Goal: Task Accomplishment & Management: Complete application form

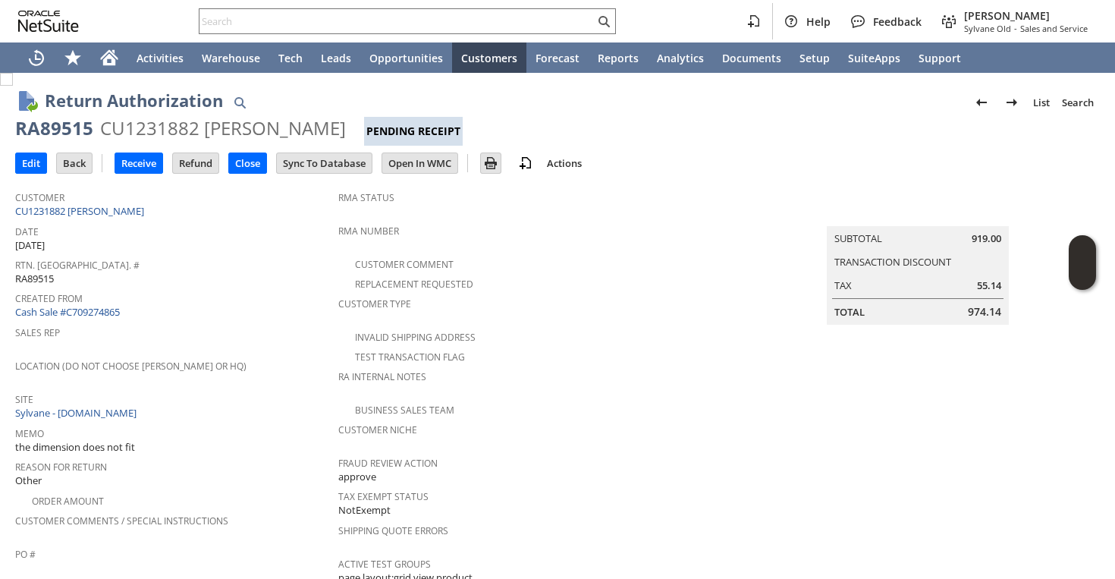
click at [284, 183] on td "Customer CU1231882 Thomas Ruge Date 9/4/2025 Rtn. Auth. # RA89515 Created From …" at bounding box center [176, 557] width 323 height 749
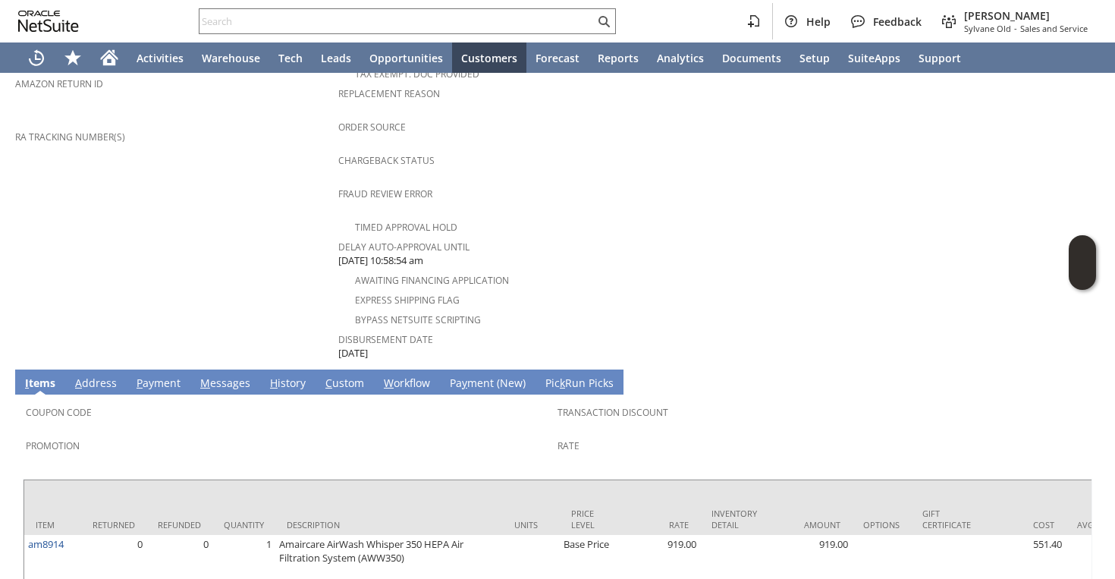
scroll to position [111, 0]
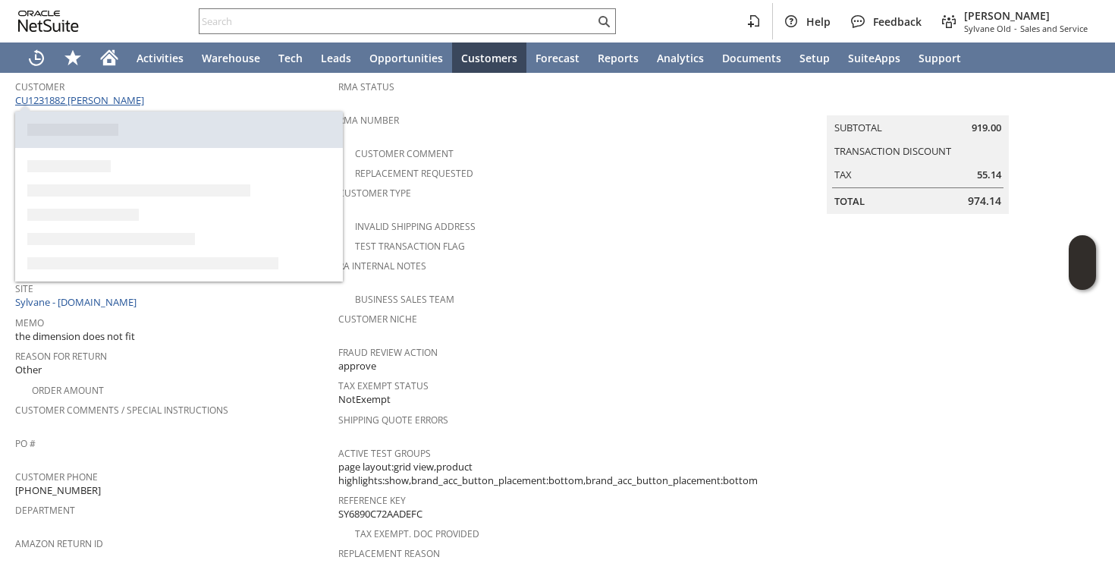
click at [115, 101] on link "CU1231882 Thomas Ruge" at bounding box center [81, 100] width 133 height 14
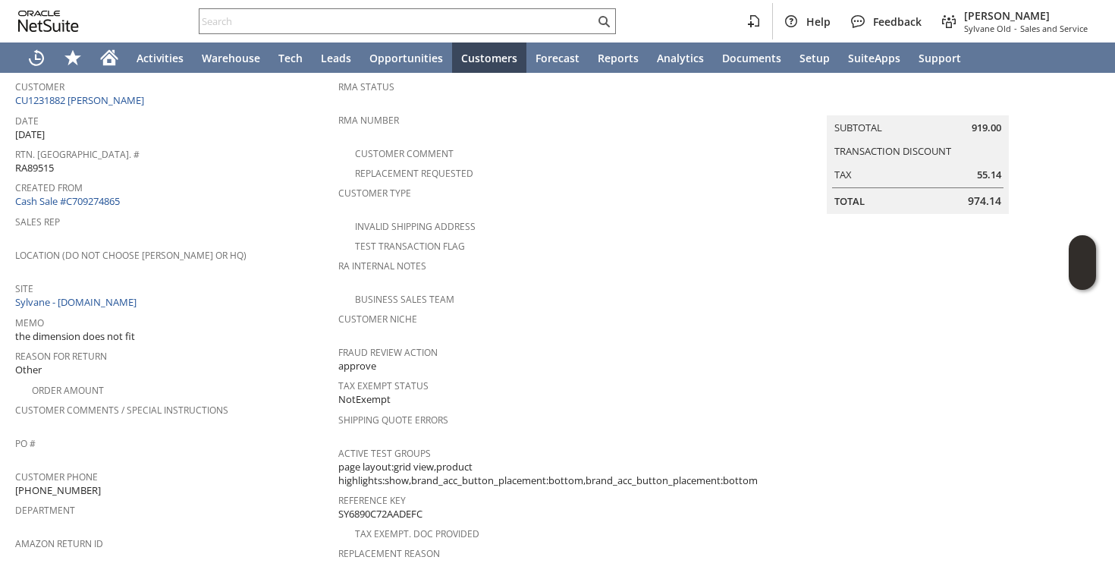
click at [59, 483] on span "(734) 593-6254" at bounding box center [58, 490] width 86 height 14
copy tbody "(734) 593-6254"
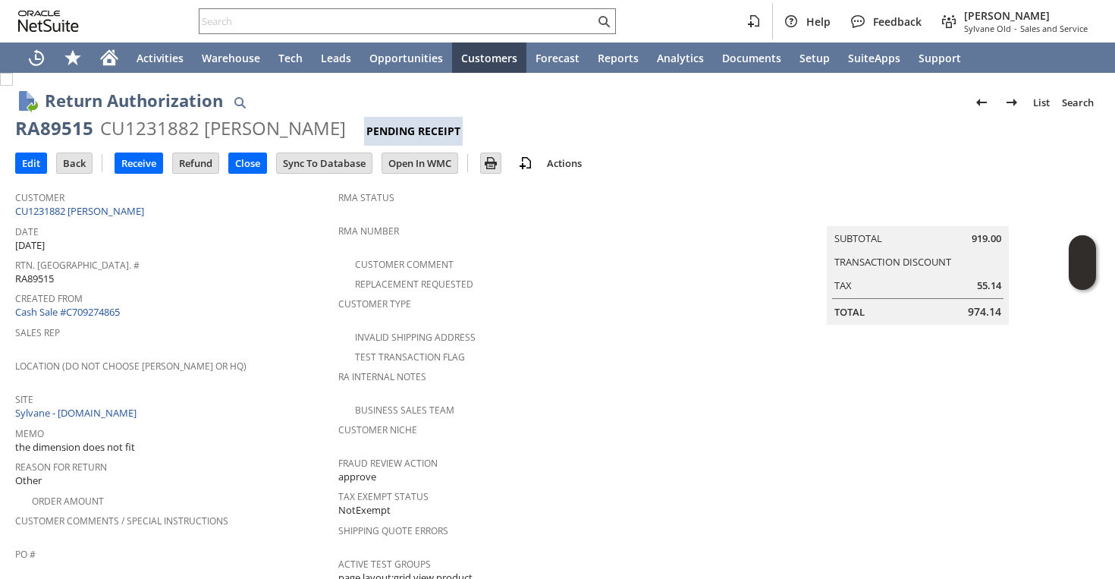
click at [78, 137] on div "RA89515" at bounding box center [54, 128] width 78 height 24
copy div "RA89515"
click at [30, 164] on input "Edit" at bounding box center [31, 163] width 30 height 20
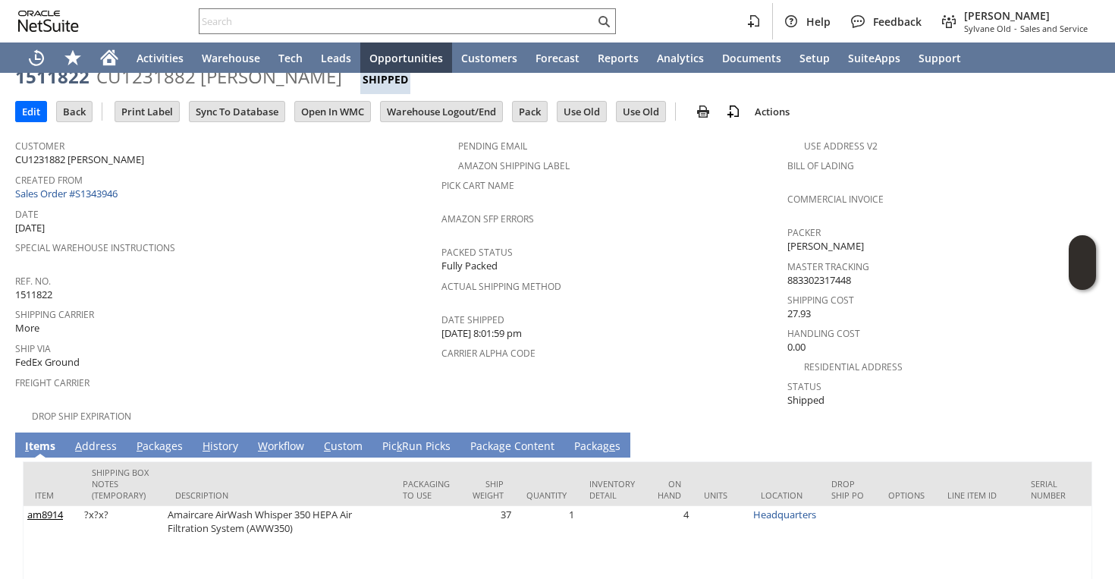
scroll to position [107, 0]
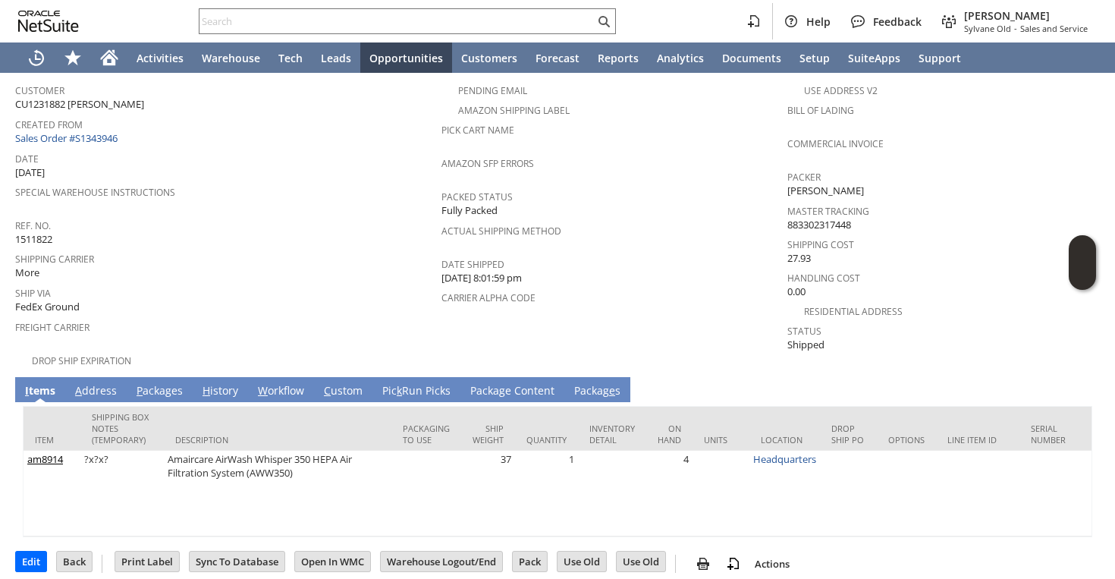
click at [148, 383] on link "P ackages" at bounding box center [160, 391] width 54 height 17
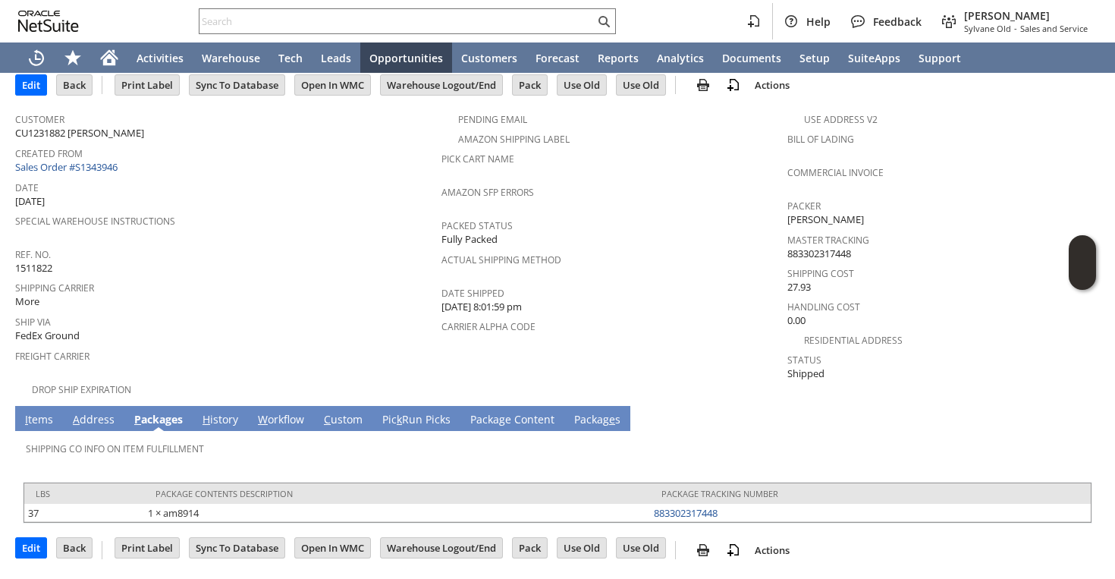
scroll to position [63, 0]
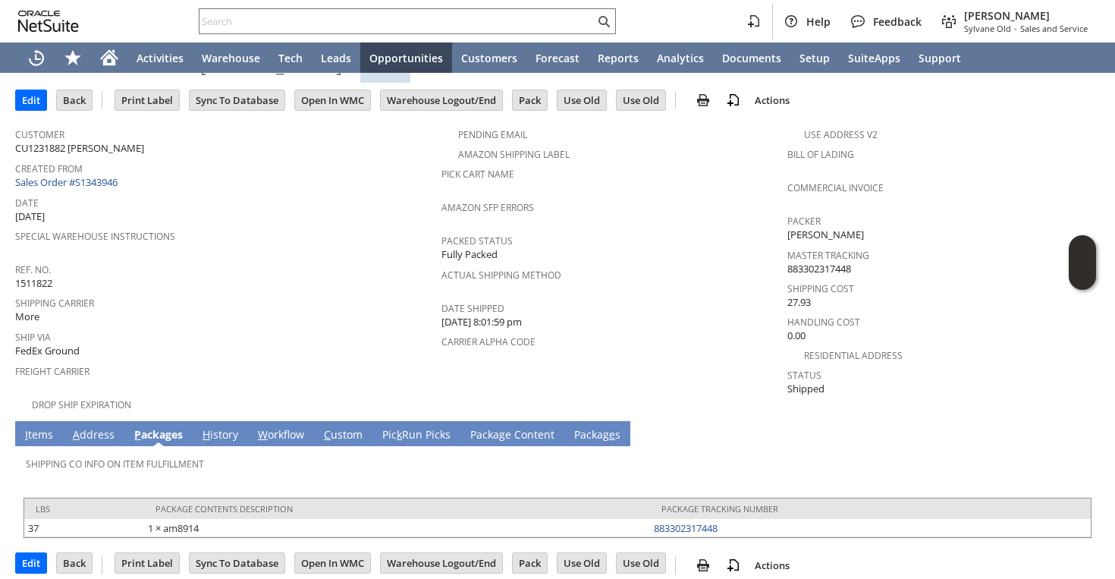
click at [101, 427] on link "A ddress" at bounding box center [93, 435] width 49 height 17
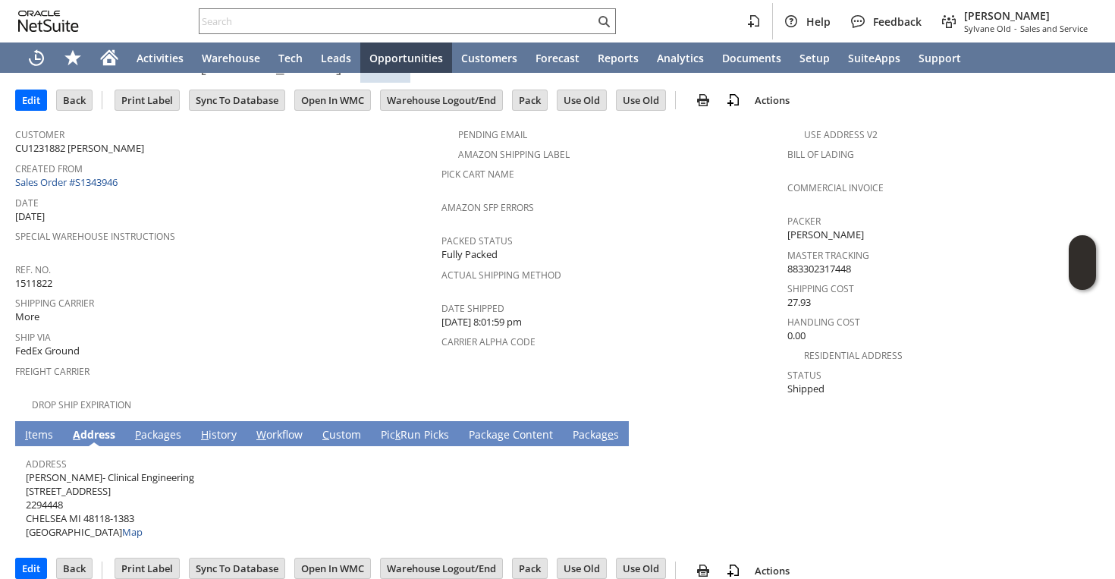
click at [84, 470] on span "Doug Talbot- Clinical Engineering 775 S MAIN ST 2294448 CHELSEA MI 48118-1383 U…" at bounding box center [110, 504] width 168 height 69
copy span "Doug Talbot- Clinical Engineering"
click at [73, 475] on span "Doug Talbot- Clinical Engineering 775 S MAIN ST 2294448 CHELSEA MI 48118-1383 U…" at bounding box center [110, 504] width 168 height 69
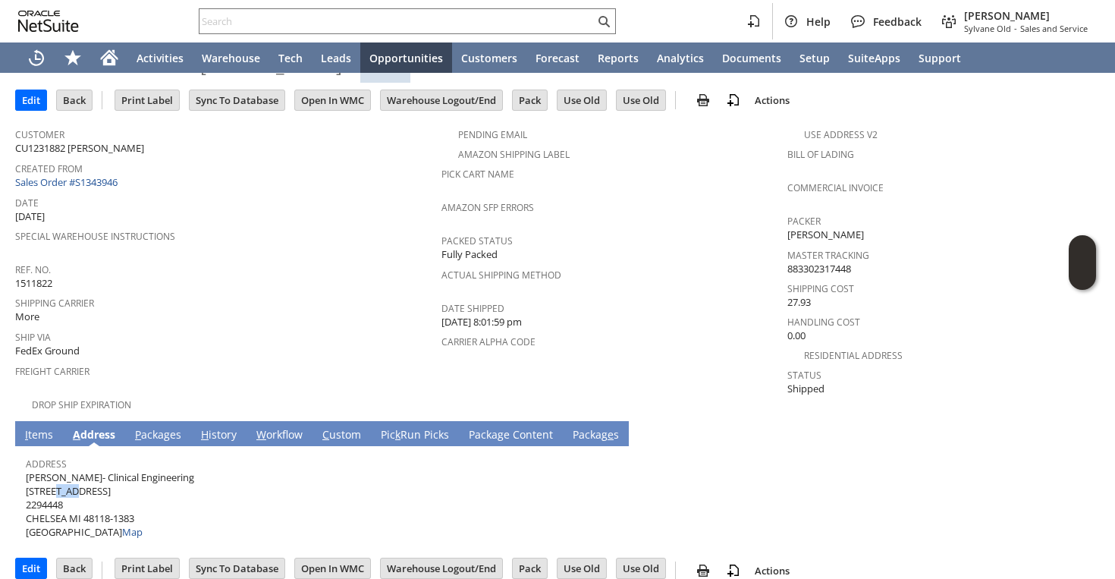
click at [73, 475] on span "Doug Talbot- Clinical Engineering 775 S MAIN ST 2294448 CHELSEA MI 48118-1383 U…" at bounding box center [110, 504] width 168 height 69
copy span "775 S MAIN ST"
drag, startPoint x: 86, startPoint y: 505, endPoint x: 144, endPoint y: 503, distance: 58.5
click at [145, 503] on span "Doug Talbot- Clinical Engineering 775 S MAIN ST 2294448 CHELSEA MI 48118-1383 U…" at bounding box center [110, 504] width 168 height 69
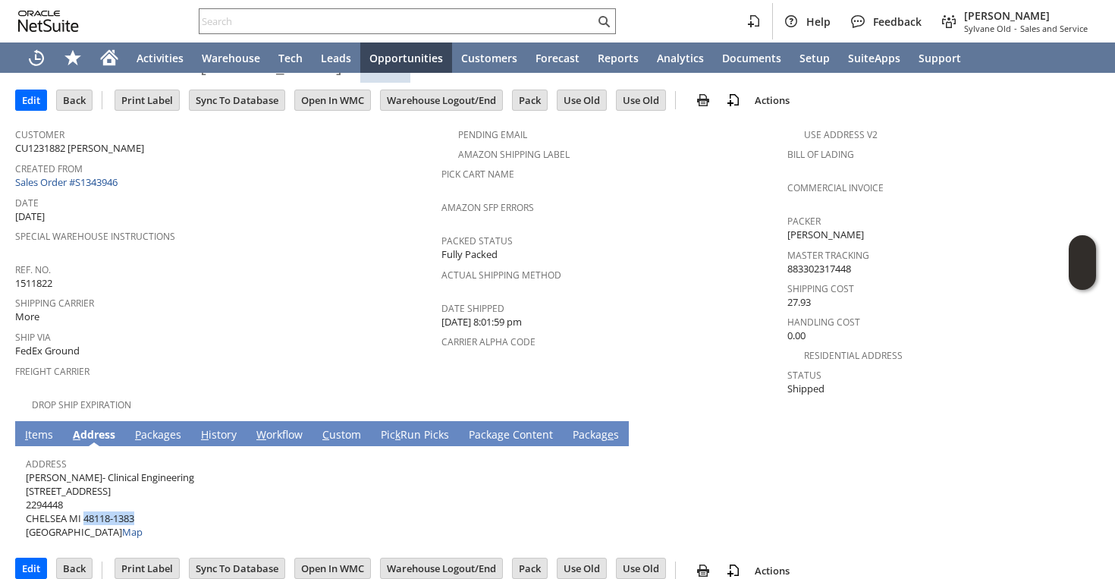
copy span "48118-1383"
click at [42, 427] on link "I tems" at bounding box center [39, 435] width 36 height 17
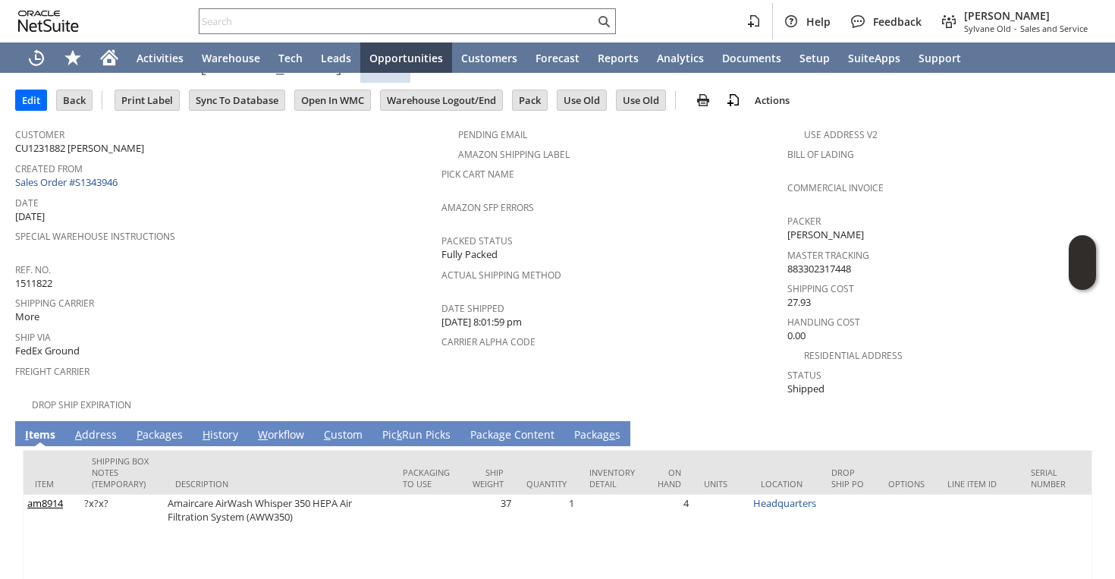
click at [102, 427] on link "A ddress" at bounding box center [95, 435] width 49 height 17
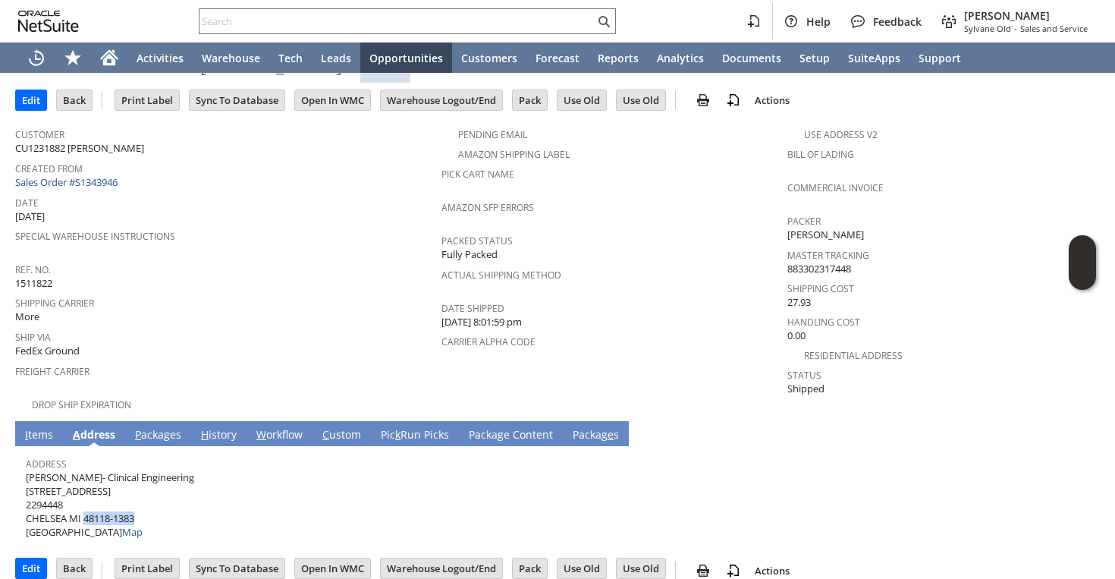
click at [172, 427] on link "P ackages" at bounding box center [158, 435] width 54 height 17
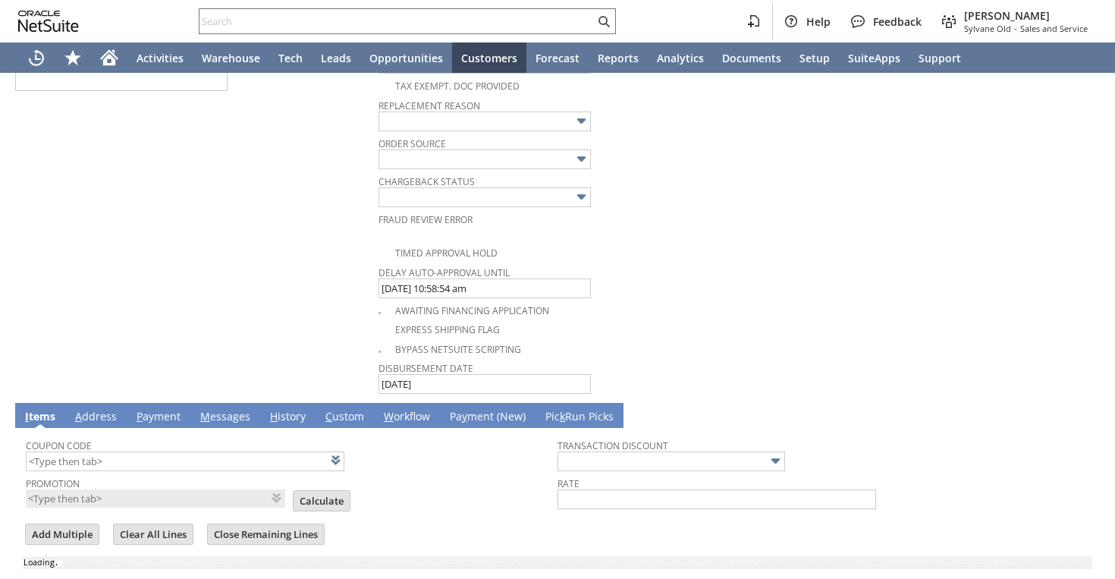
scroll to position [762, 0]
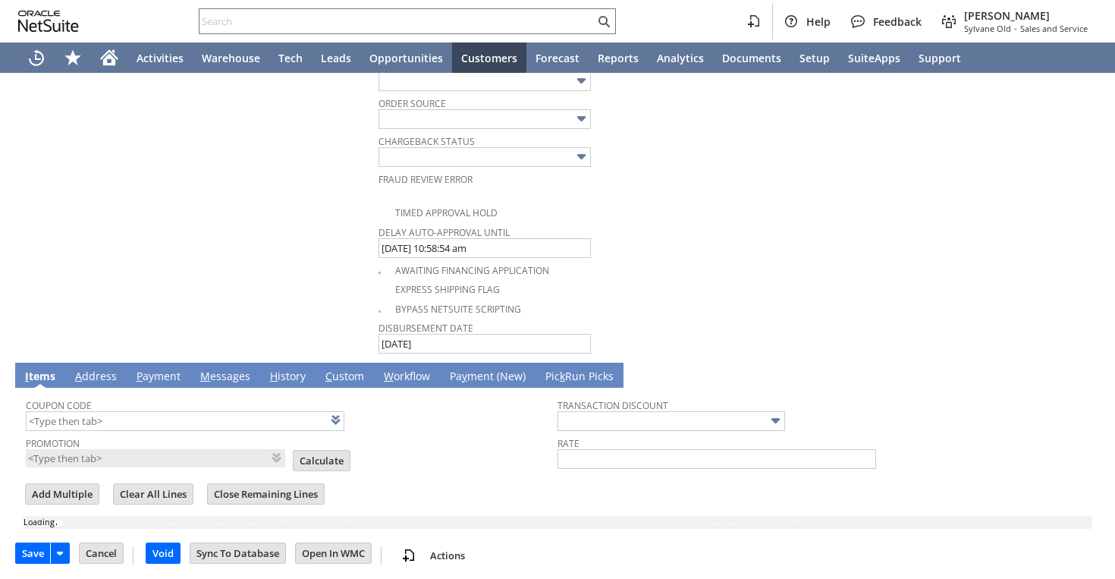
type input "Add"
type input "Copy Previous"
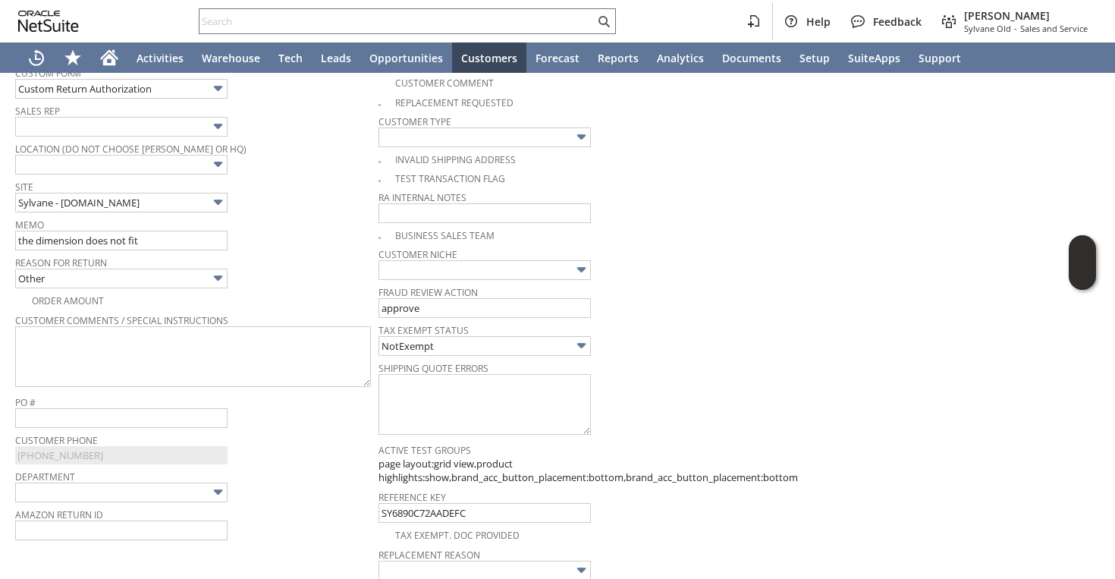
scroll to position [0, 0]
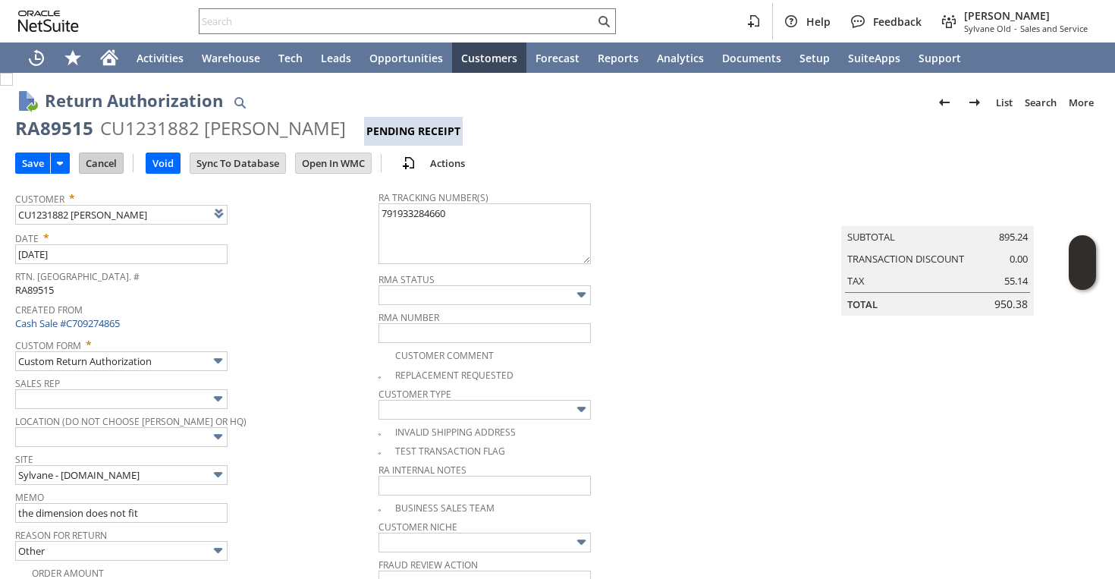
click at [123, 168] on input "Cancel" at bounding box center [101, 163] width 43 height 20
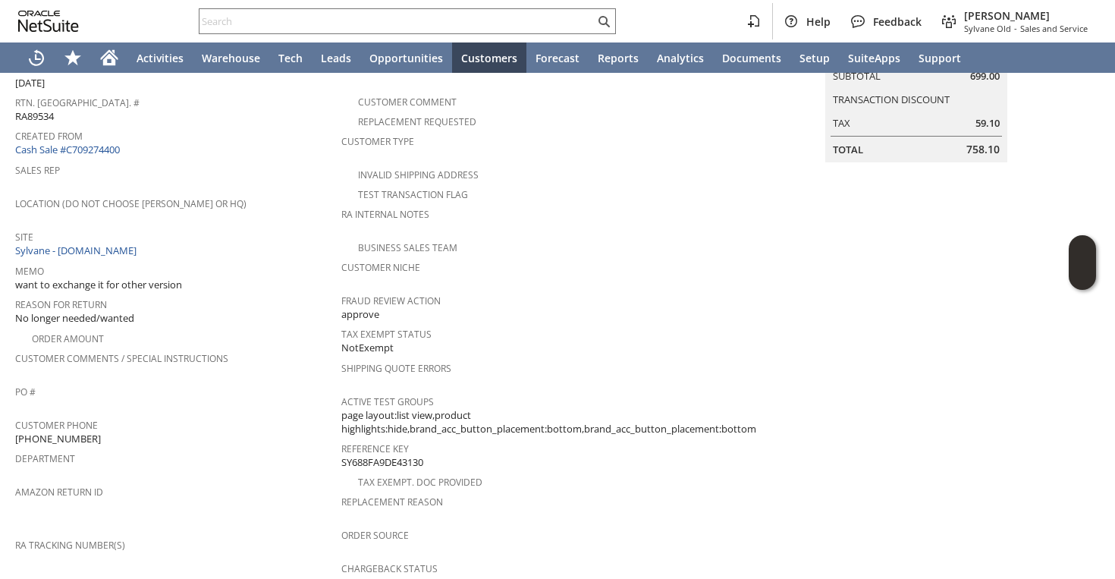
scroll to position [93, 0]
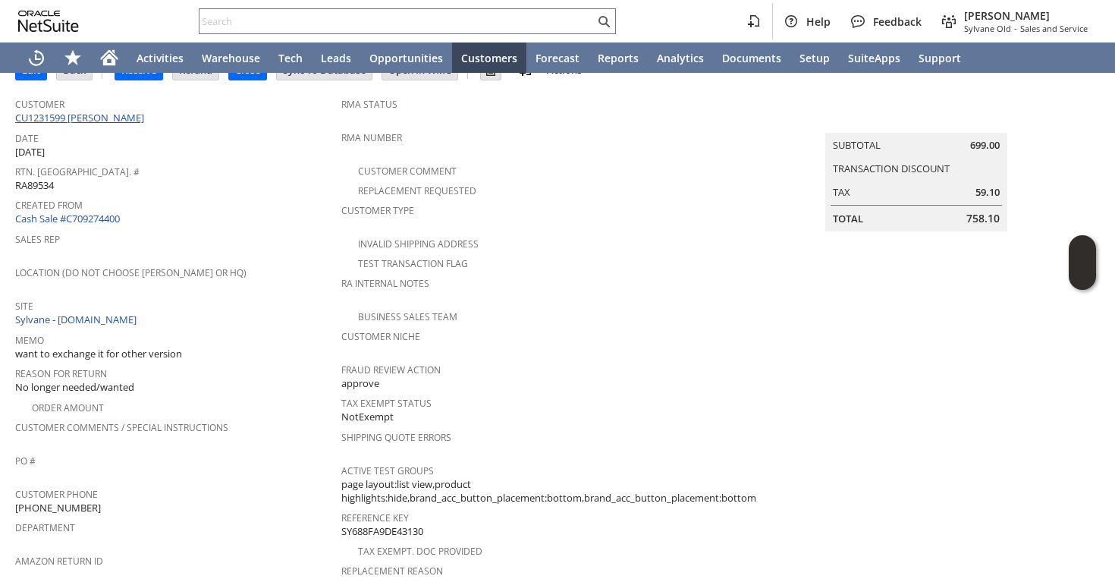
click at [93, 113] on link "CU1231599 [PERSON_NAME]" at bounding box center [81, 118] width 133 height 14
click at [74, 501] on span "[PHONE_NUMBER]" at bounding box center [58, 508] width 86 height 14
copy tbody "[PHONE_NUMBER]"
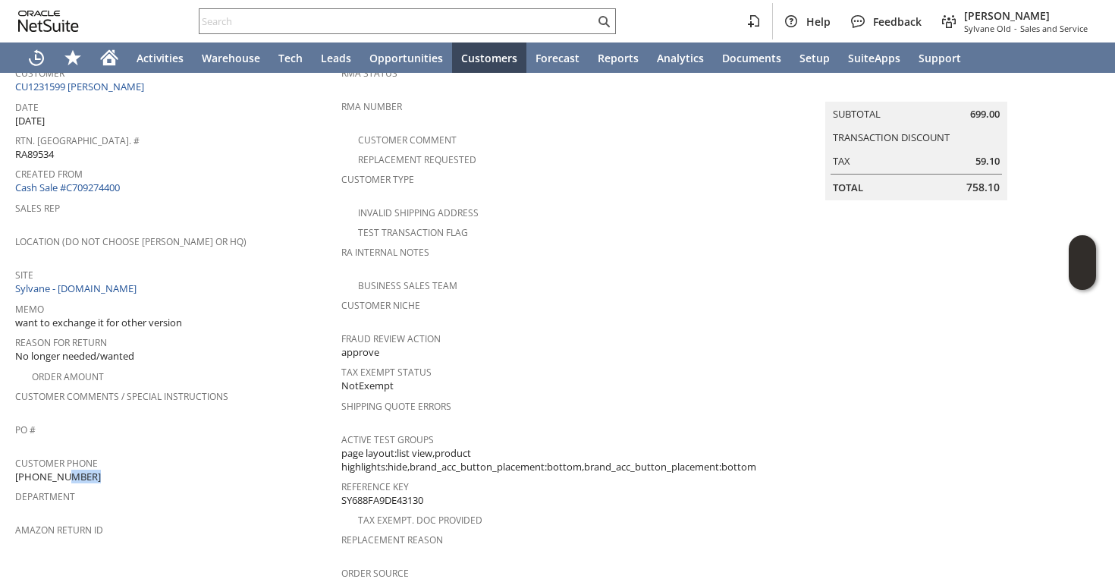
scroll to position [127, 0]
copy tbody "[PHONE_NUMBER]"
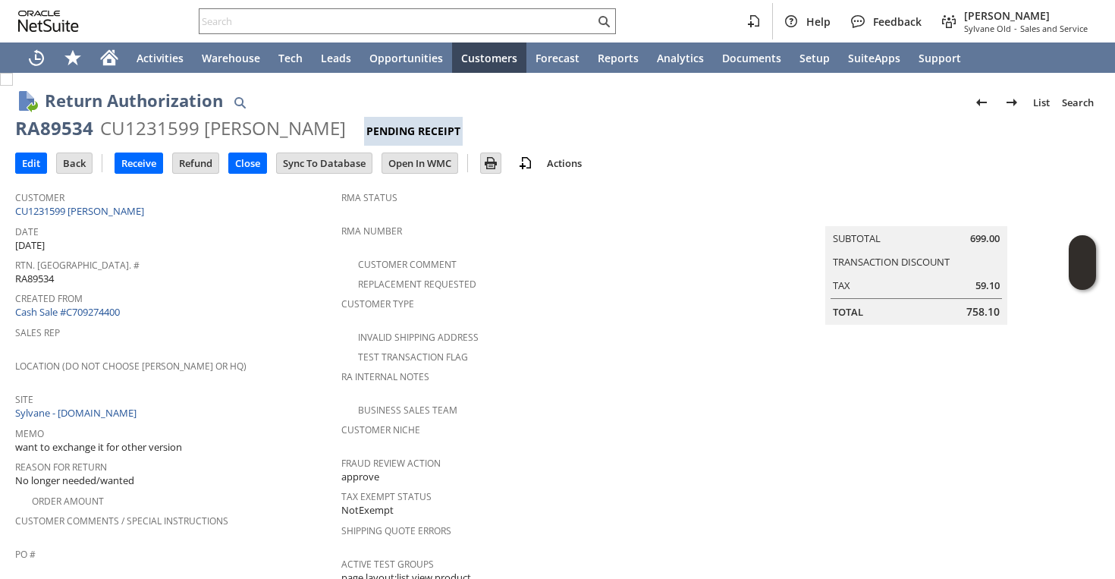
click at [64, 127] on div "RA89534" at bounding box center [54, 128] width 78 height 24
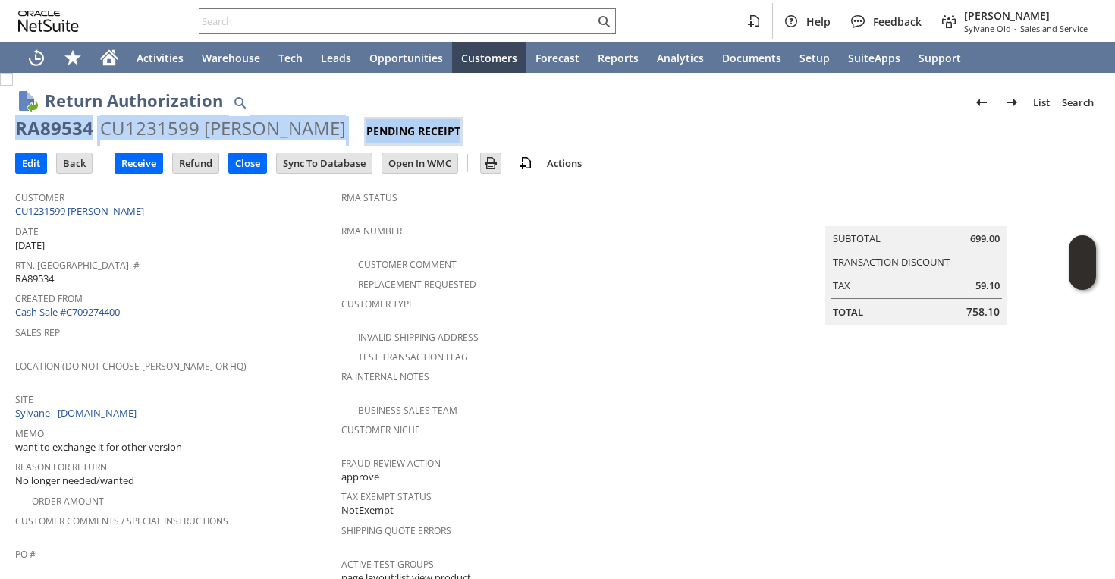
copy div "RA89534 CU1231599 Christine H Wolf Pending Receipt"
click at [64, 127] on div "RA89534" at bounding box center [54, 128] width 78 height 24
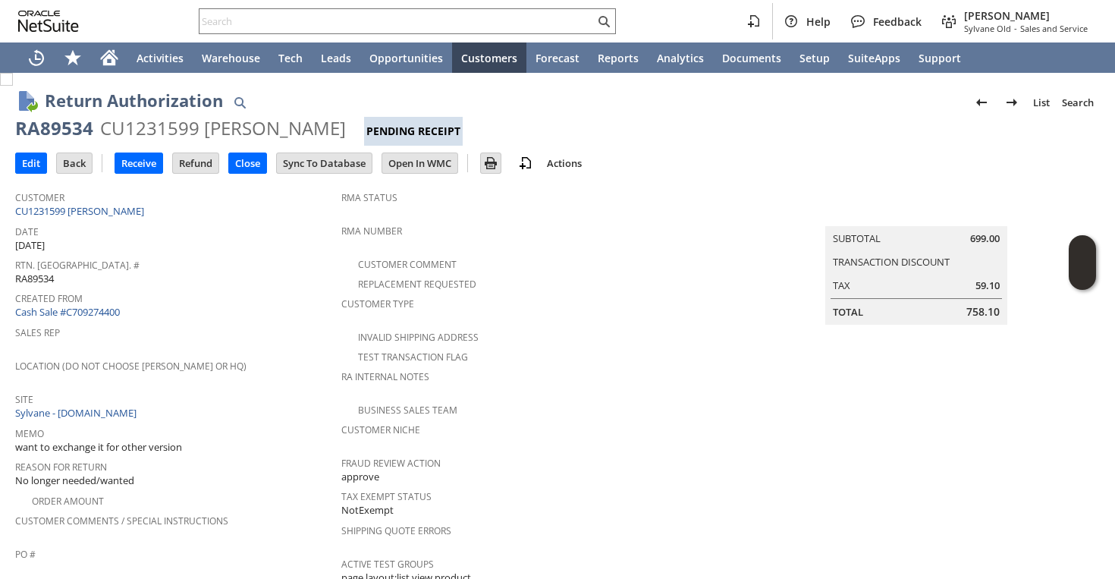
click at [64, 127] on div "RA89534" at bounding box center [54, 128] width 78 height 24
click at [30, 162] on input "Edit" at bounding box center [31, 163] width 30 height 20
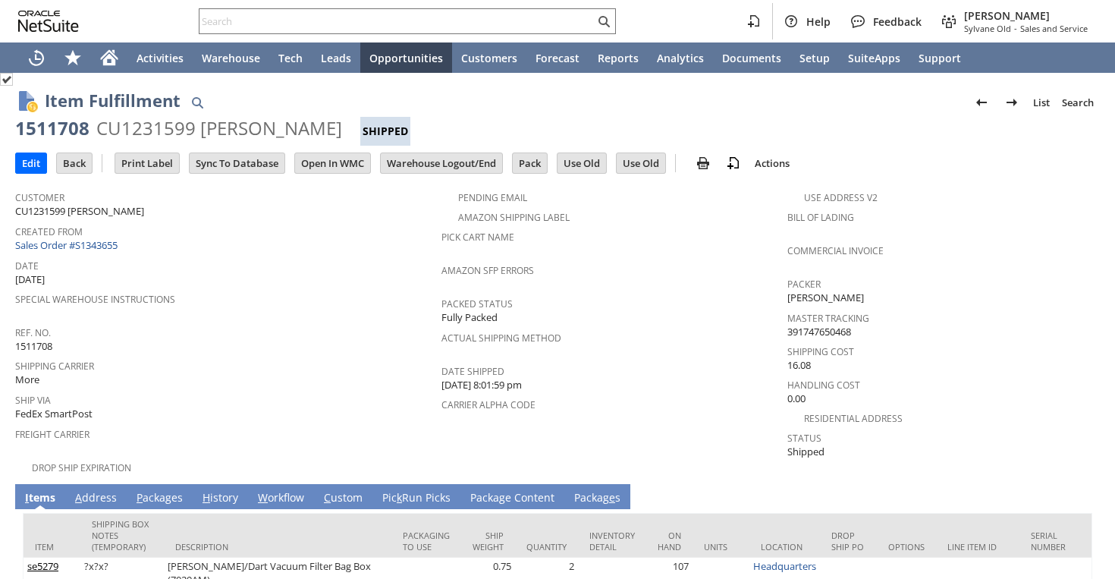
scroll to position [107, 0]
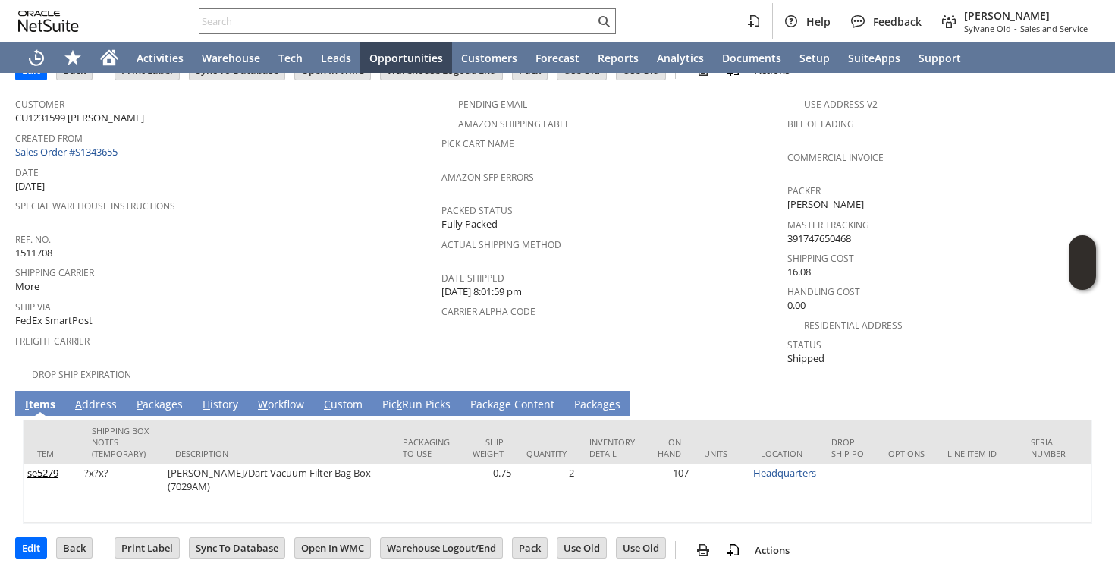
click at [103, 397] on link "A ddress" at bounding box center [95, 405] width 49 height 17
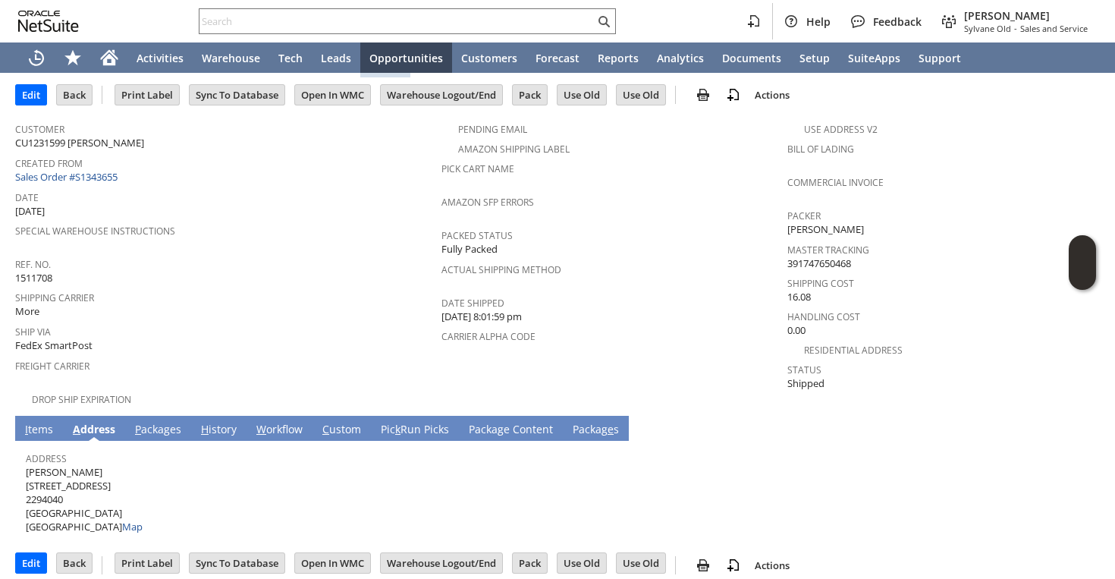
click at [63, 465] on span "Jessica Wolf 1027 Faith Ave SE 2294040 Atlanta GA 30316 United States Map" at bounding box center [84, 499] width 117 height 69
copy span "Jessica Wolf"
click at [80, 470] on span "Jessica Wolf 1027 Faith Ave SE 2294040 Atlanta GA 30316 United States Map" at bounding box center [84, 499] width 117 height 69
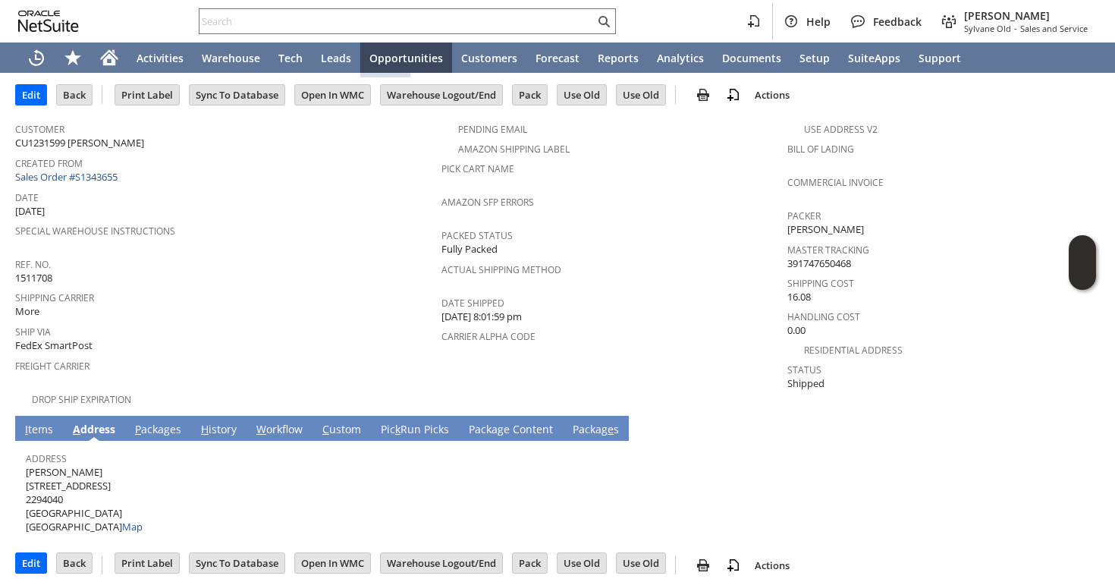
click at [80, 470] on span "Jessica Wolf 1027 Faith Ave SE 2294040 Atlanta GA 30316 United States Map" at bounding box center [84, 499] width 117 height 69
copy span "1027 Faith Ave SE"
click at [94, 498] on span "Jessica Wolf 1027 Faith Ave SE 2294040 Atlanta GA 30316 United States Map" at bounding box center [84, 499] width 117 height 69
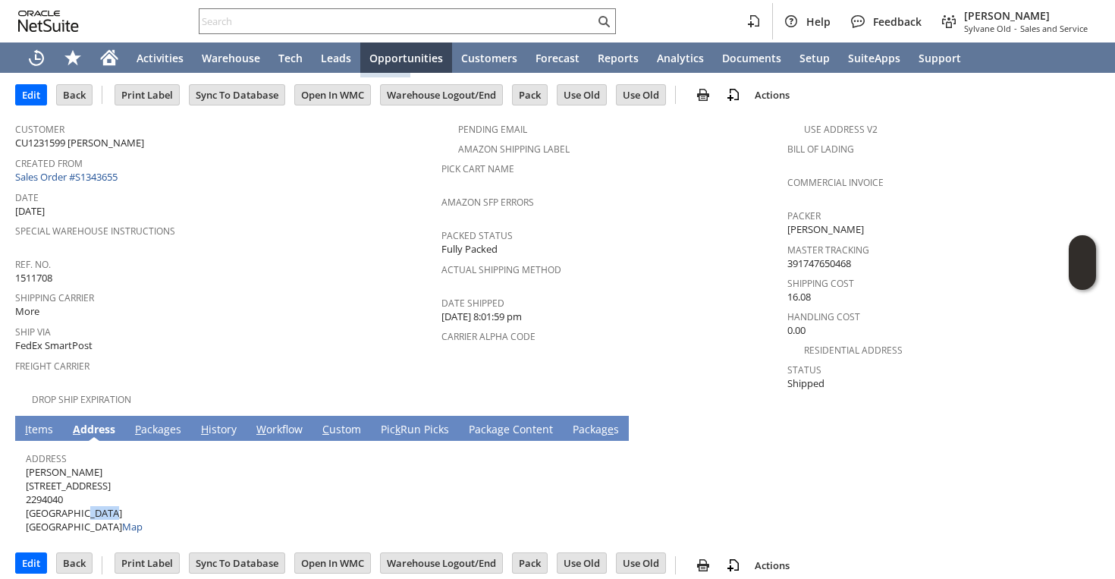
copy span "30316"
click at [171, 422] on link "P ackages" at bounding box center [158, 430] width 54 height 17
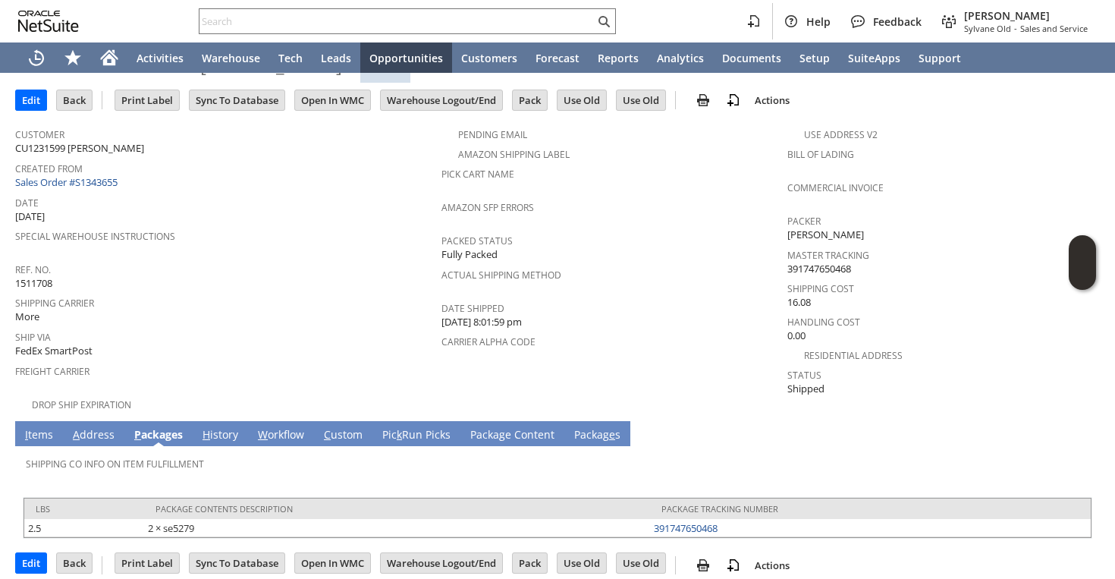
click at [93, 427] on link "A ddress" at bounding box center [93, 435] width 49 height 17
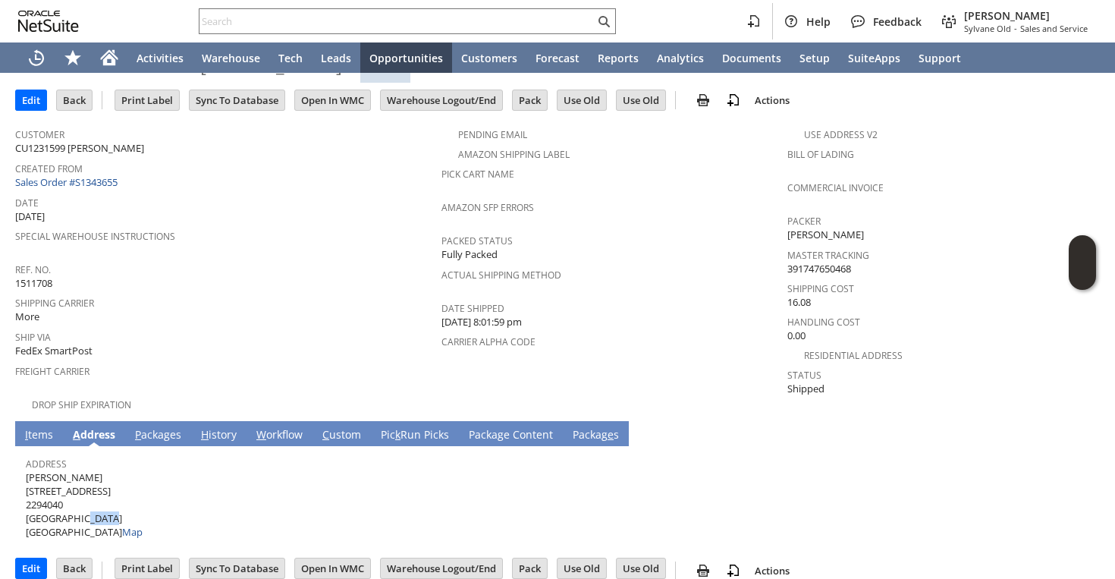
click at [59, 470] on span "Jessica Wolf 1027 Faith Ave SE 2294040 Atlanta GA 30316 United States Map" at bounding box center [84, 504] width 117 height 69
copy span "Jessica Wolf"
click at [61, 482] on span "Jessica Wolf 1027 Faith Ave SE 2294040 Atlanta GA 30316 United States Map" at bounding box center [84, 504] width 117 height 69
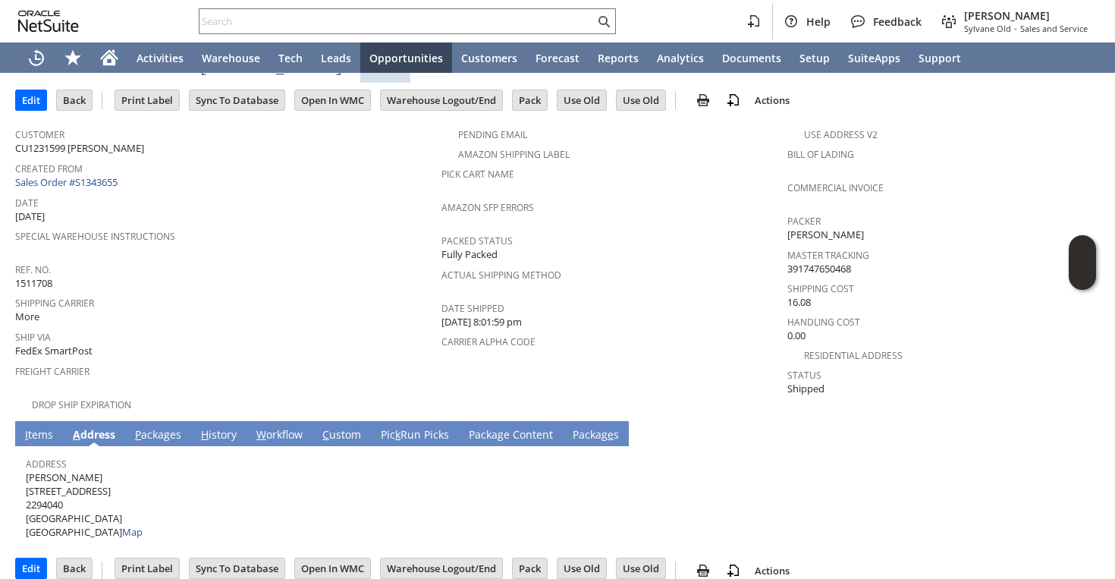
click at [61, 482] on span "Jessica Wolf 1027 Faith Ave SE 2294040 Atlanta GA 30316 United States Map" at bounding box center [84, 504] width 117 height 69
copy span "1027 Faith Ave SE"
click at [89, 501] on span "Jessica Wolf 1027 Faith Ave SE 2294040 Atlanta GA 30316 United States Map" at bounding box center [84, 504] width 117 height 69
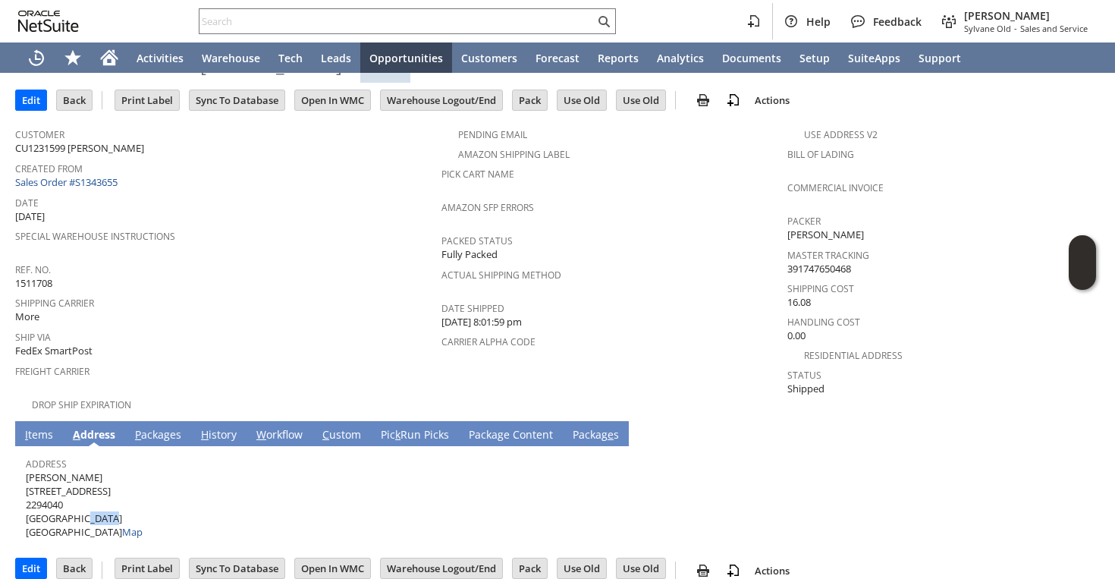
copy span "30316"
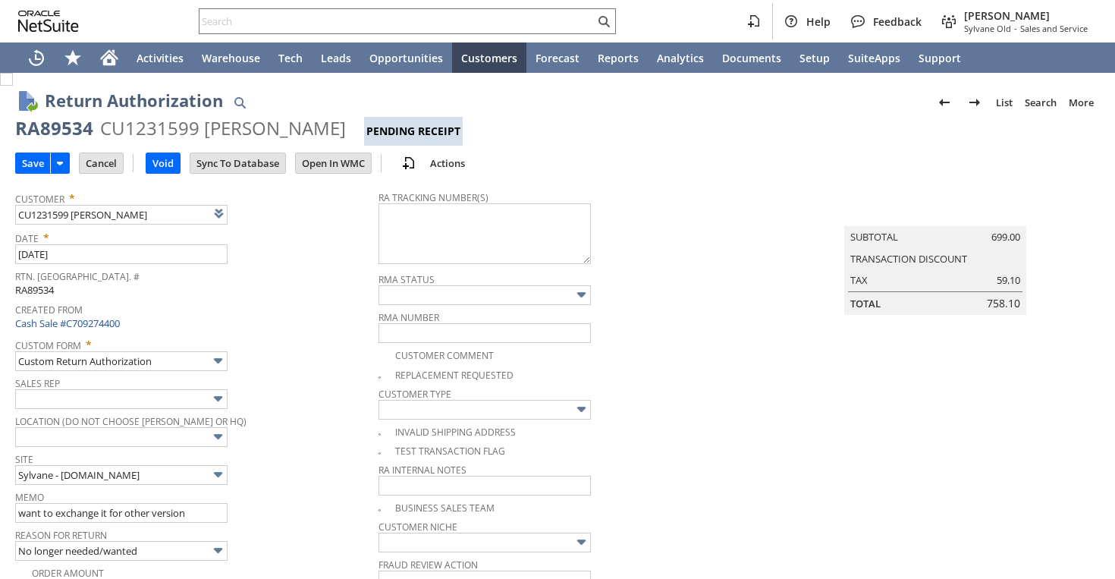
scroll to position [762, 0]
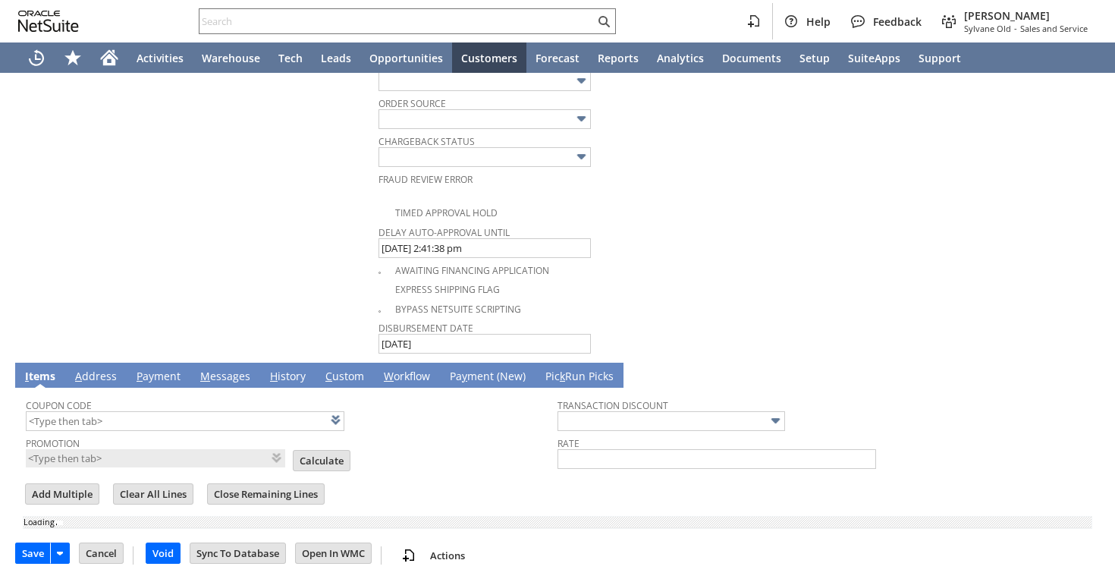
type input "Add"
type input "Copy Previous"
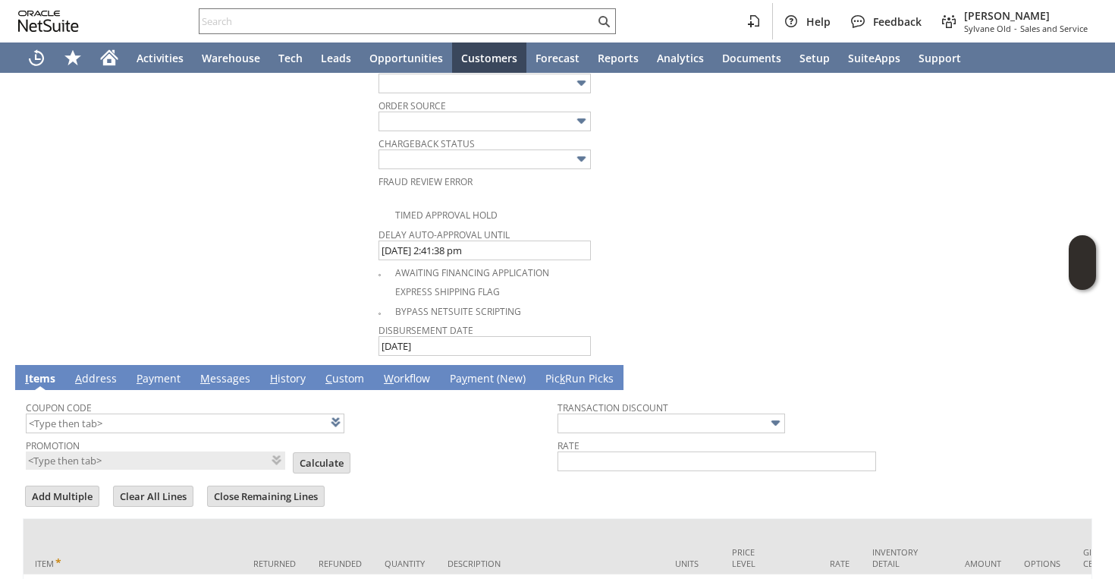
scroll to position [918, 0]
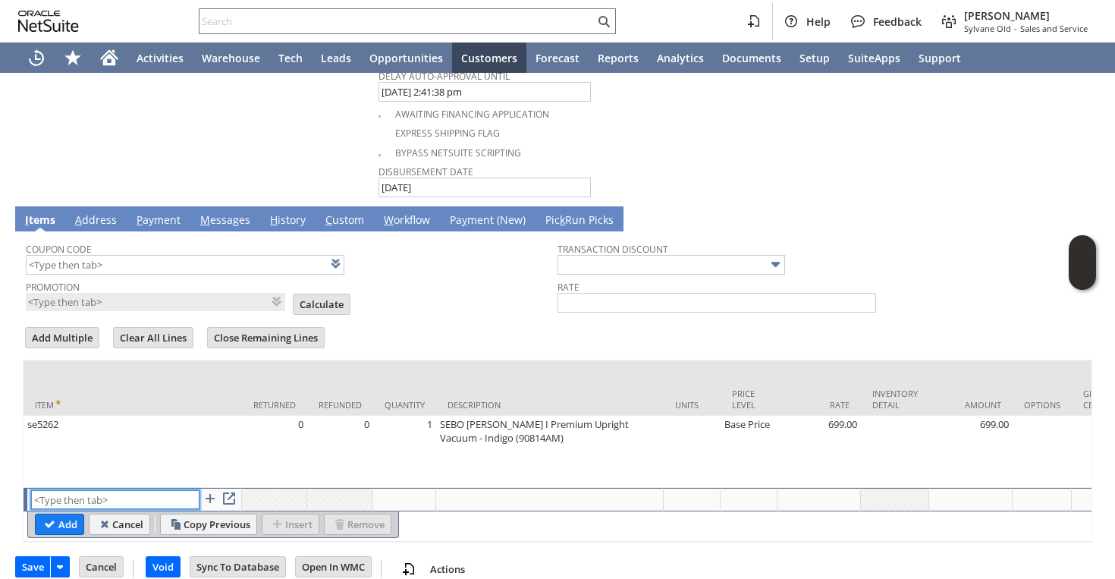
click at [137, 490] on input "text" at bounding box center [115, 499] width 168 height 19
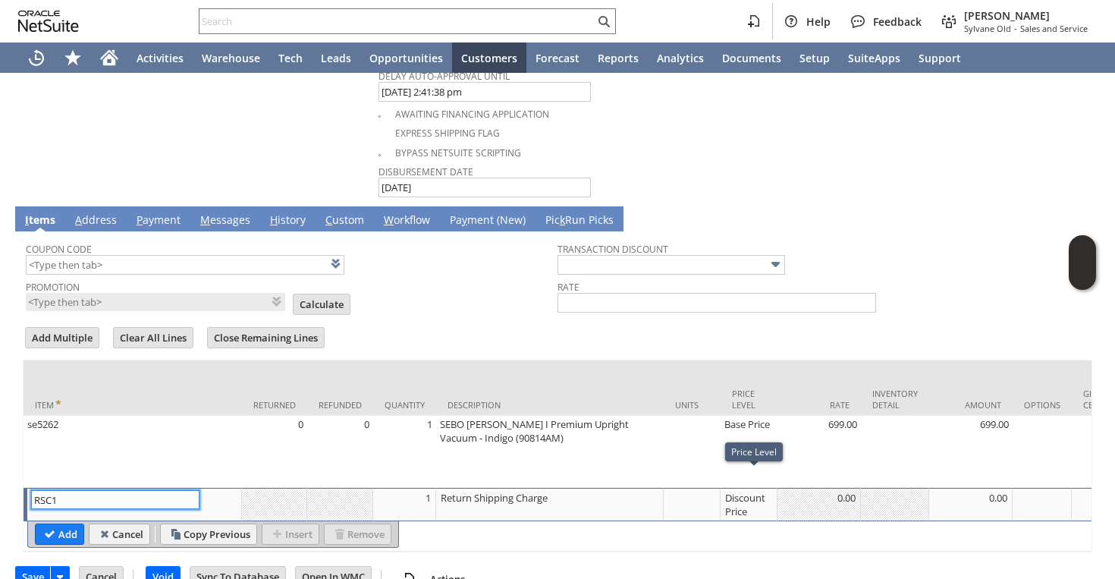
type input "RSC1"
click at [735, 490] on div "Discount Price" at bounding box center [748, 504] width 49 height 29
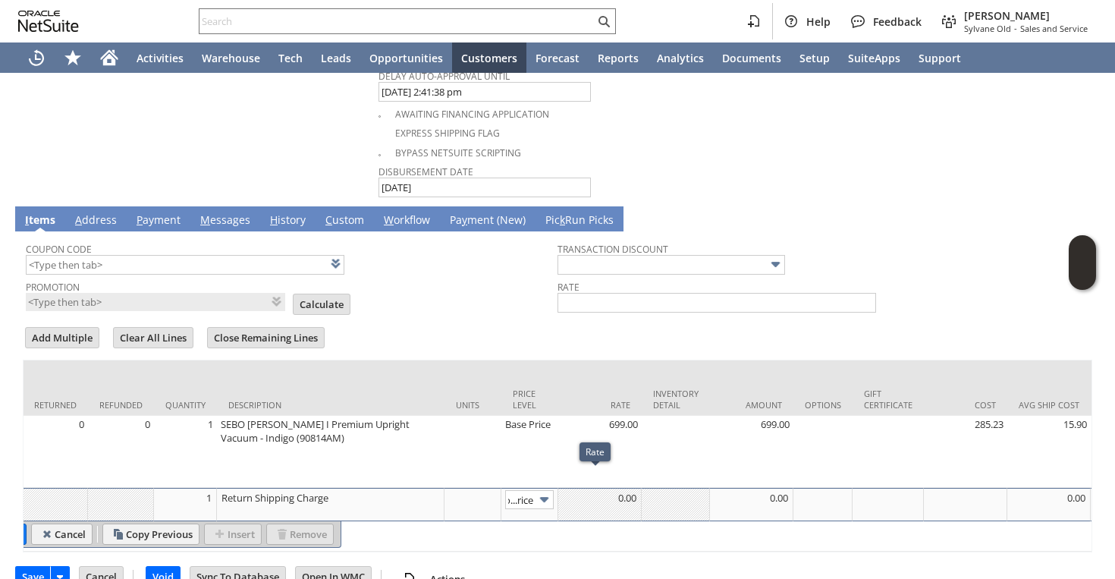
scroll to position [0, 63]
type input "Custom"
click at [601, 488] on td "0.00" at bounding box center [594, 504] width 83 height 33
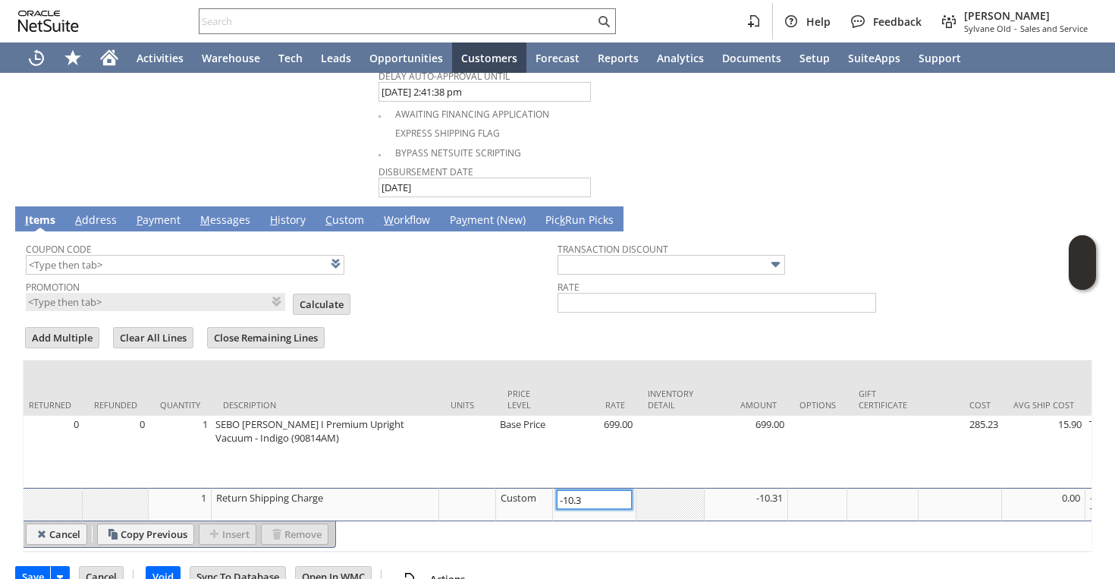
type input "-10.37"
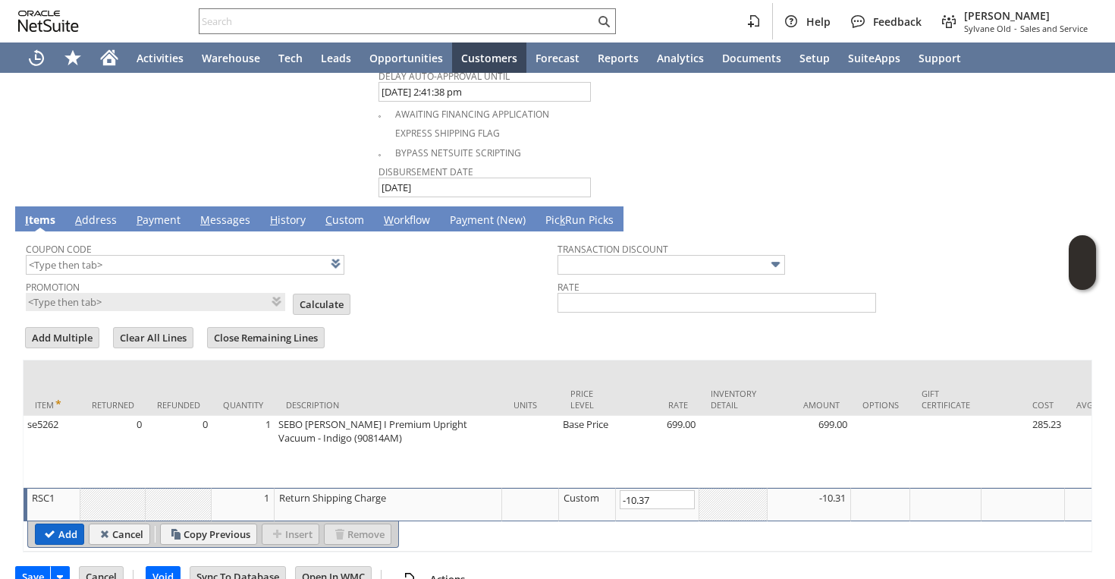
click at [49, 524] on input "Add" at bounding box center [60, 534] width 48 height 20
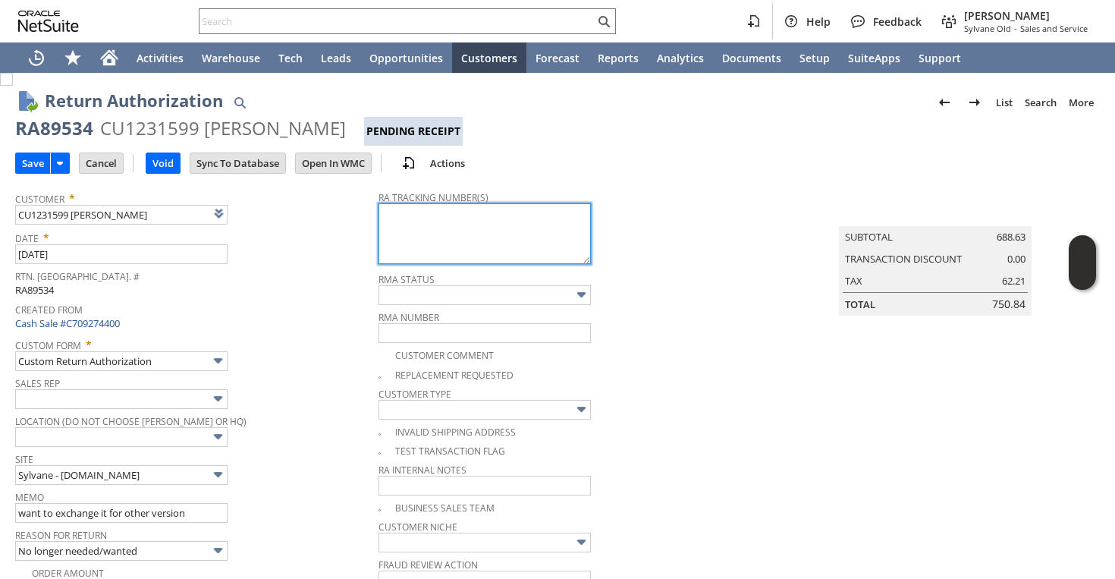
click at [477, 250] on textarea at bounding box center [485, 233] width 212 height 61
paste textarea "791934277600"
type textarea "791934277600"
click at [33, 163] on input "Save" at bounding box center [33, 163] width 34 height 20
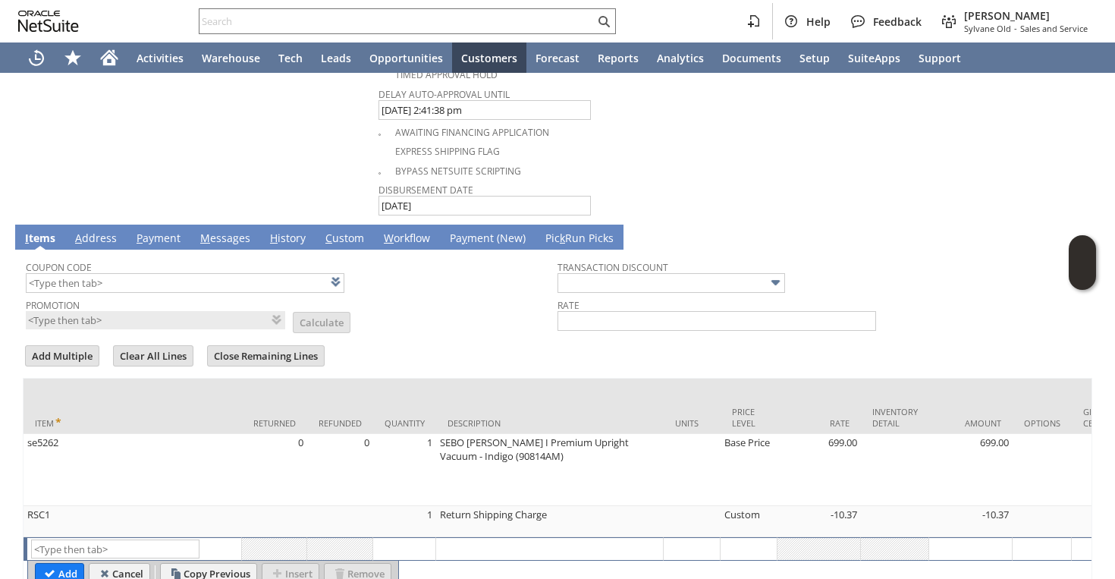
scroll to position [949, 0]
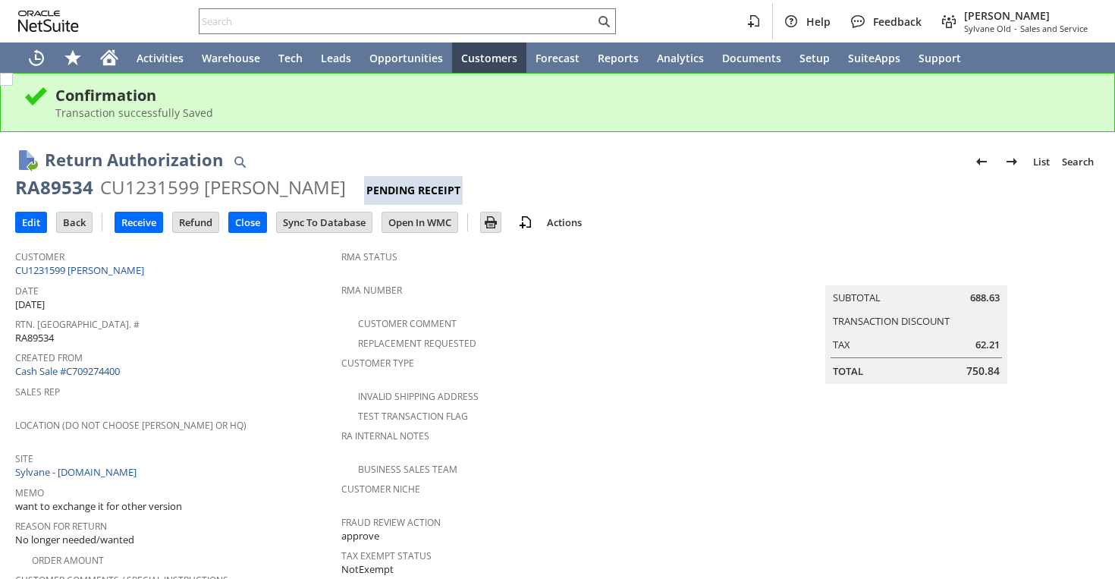
click at [284, 392] on div "Sales Rep" at bounding box center [174, 397] width 319 height 32
click at [134, 275] on link "CU1231599 [PERSON_NAME]" at bounding box center [81, 270] width 133 height 14
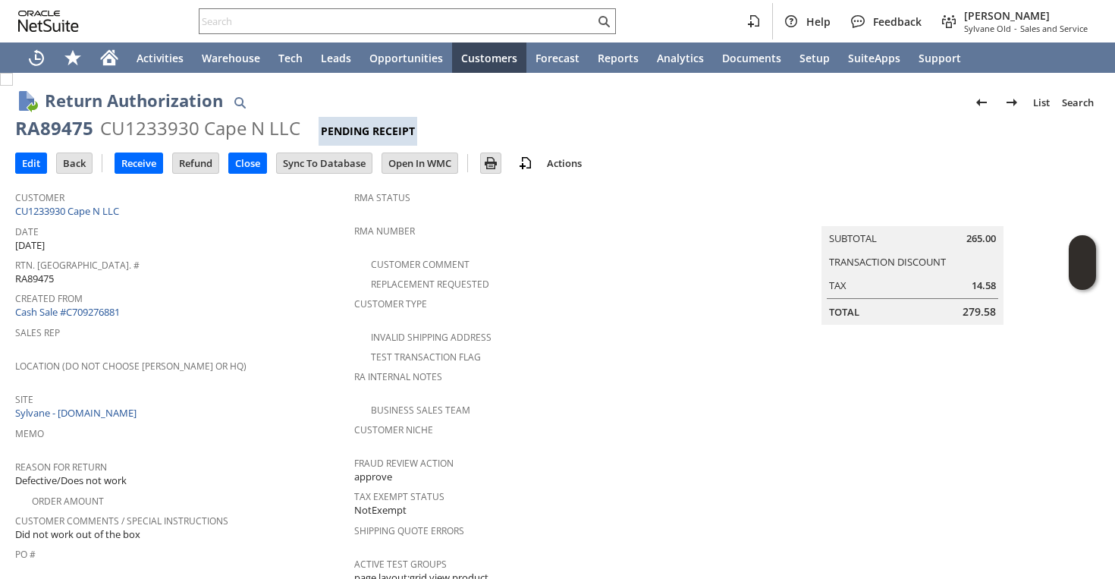
scroll to position [5, 0]
